Goal: Information Seeking & Learning: Learn about a topic

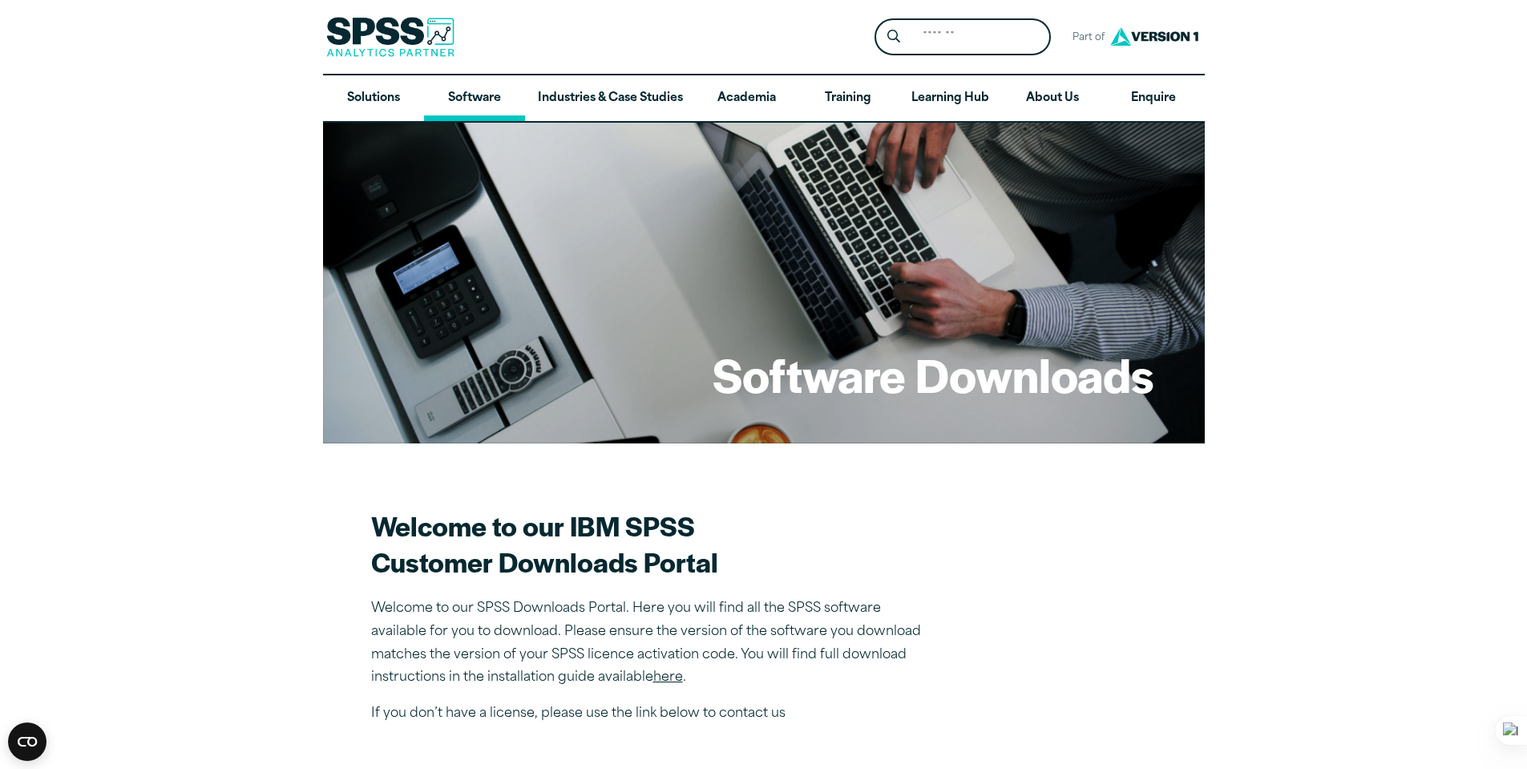
click at [462, 103] on link "Software" at bounding box center [474, 98] width 101 height 46
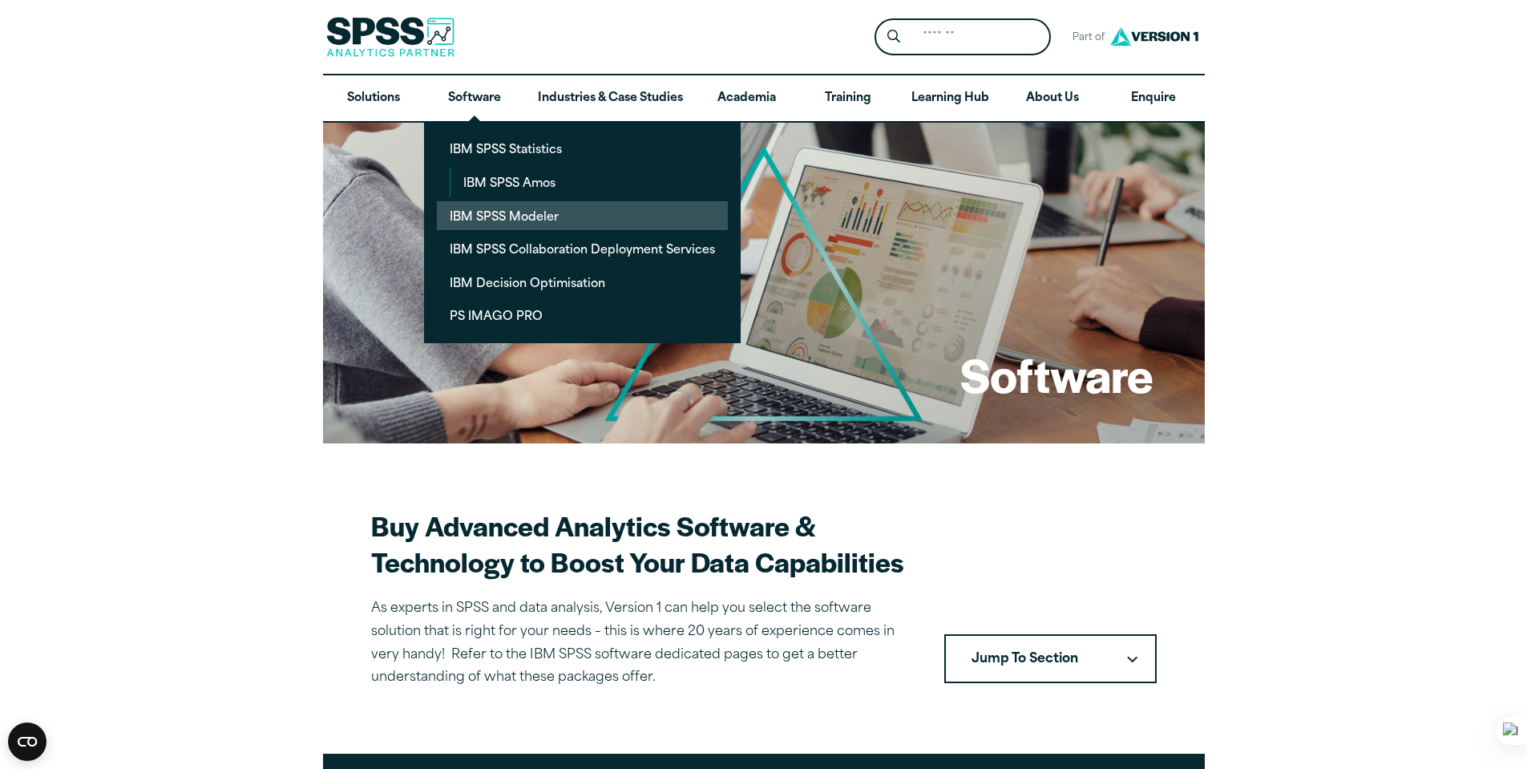
click at [559, 216] on link "IBM SPSS Modeler" at bounding box center [582, 216] width 291 height 30
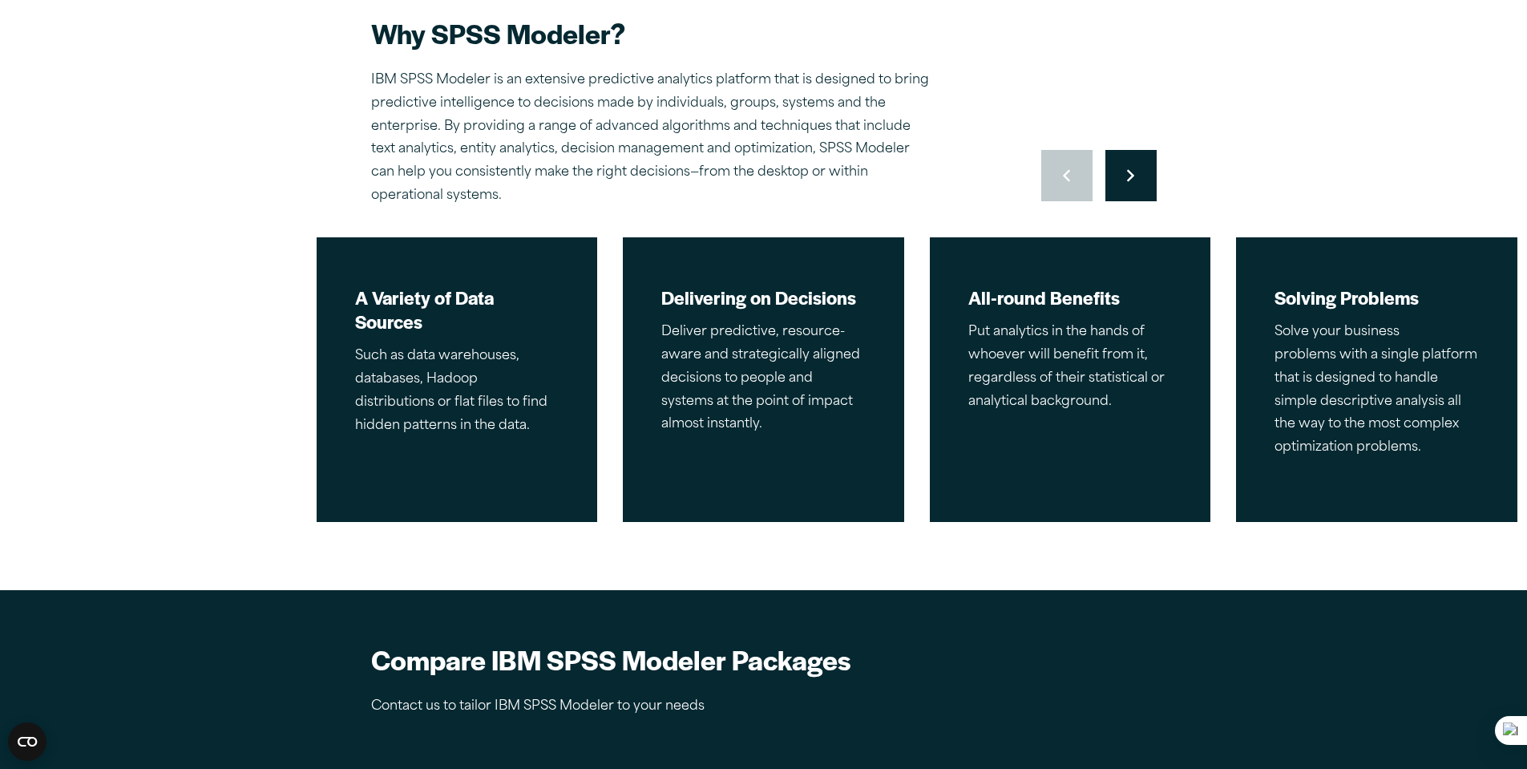
scroll to position [398, 0]
